Goal: Task Accomplishment & Management: Manage account settings

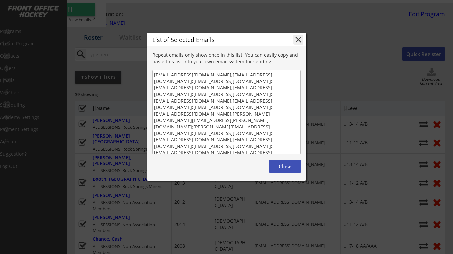
scroll to position [1, 0]
click at [298, 39] on button "close" at bounding box center [298, 40] width 10 height 10
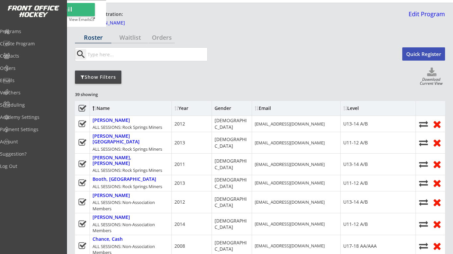
click at [80, 106] on icon at bounding box center [82, 108] width 8 height 8
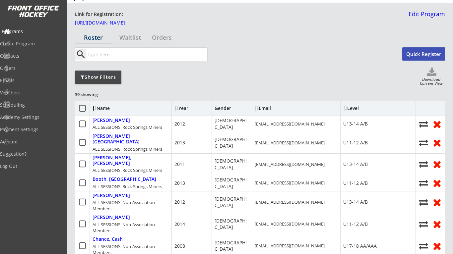
click at [22, 29] on div "Programs" at bounding box center [32, 31] width 60 height 5
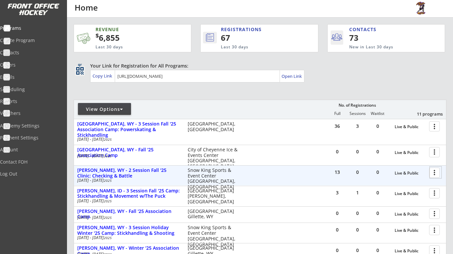
click at [432, 174] on div at bounding box center [435, 173] width 12 height 12
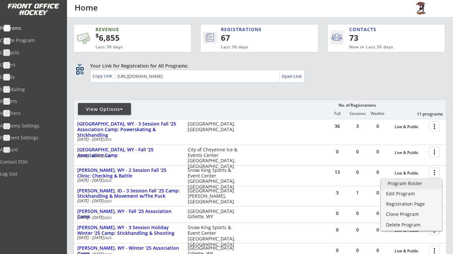
click at [414, 187] on link "Program Roster" at bounding box center [411, 184] width 61 height 10
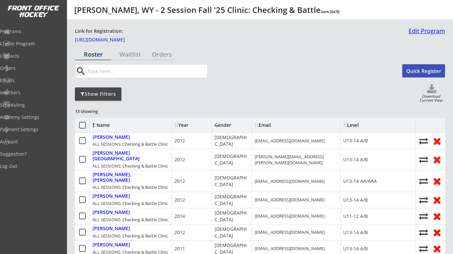
click at [421, 36] on link "Edit Program" at bounding box center [425, 34] width 39 height 12
